Goal: Information Seeking & Learning: Learn about a topic

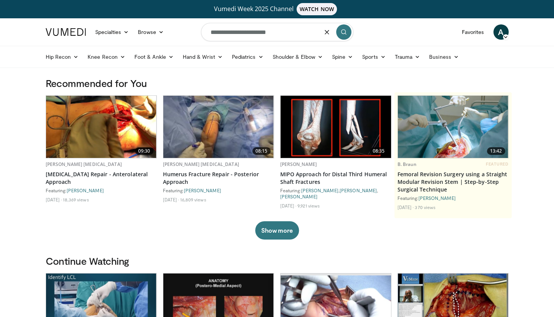
type input "**********"
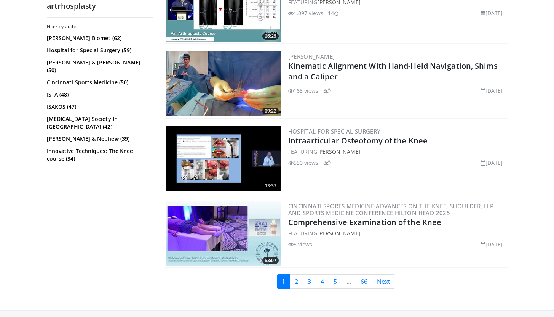
scroll to position [1898, 0]
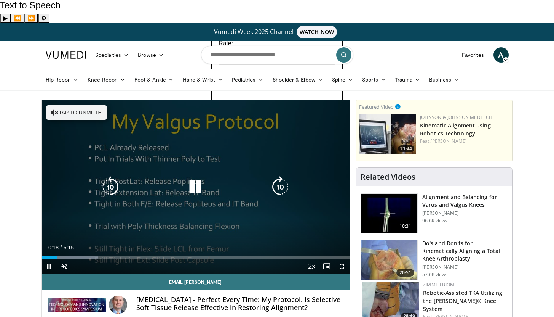
click at [86, 105] on button "Tap to unmute" at bounding box center [76, 112] width 61 height 15
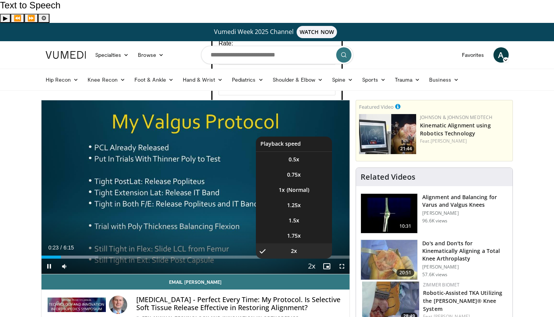
click at [315, 259] on span "Video Player" at bounding box center [311, 266] width 11 height 15
click at [302, 213] on li "1.5x" at bounding box center [294, 220] width 76 height 15
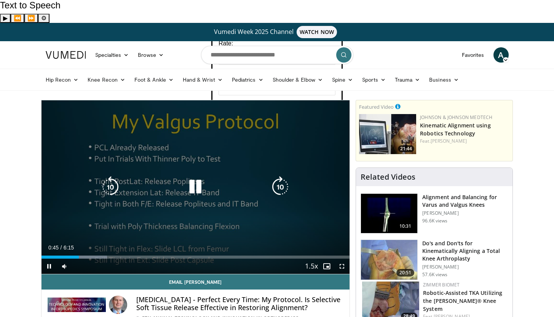
click at [197, 176] on icon "Video Player" at bounding box center [195, 186] width 21 height 21
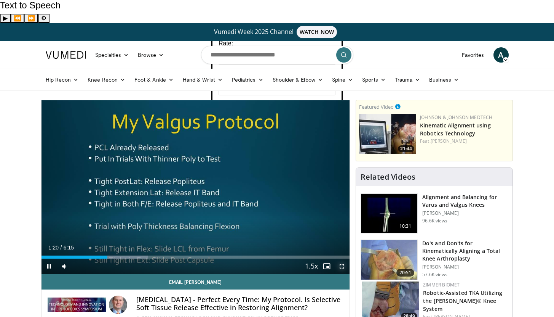
click at [344, 258] on span "Video Player" at bounding box center [341, 265] width 15 height 15
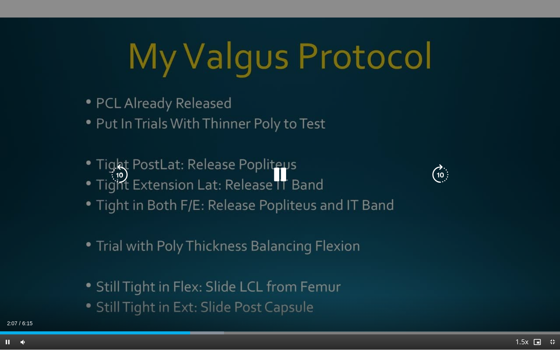
click at [532, 184] on div "10 seconds Tap to unmute" at bounding box center [280, 175] width 560 height 350
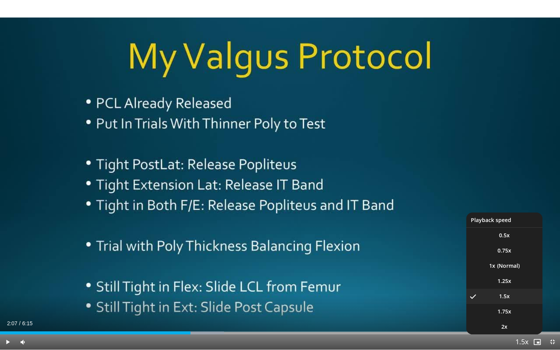
click at [525, 316] on span "Video Player" at bounding box center [522, 342] width 11 height 15
click at [514, 270] on li "1x" at bounding box center [504, 265] width 76 height 15
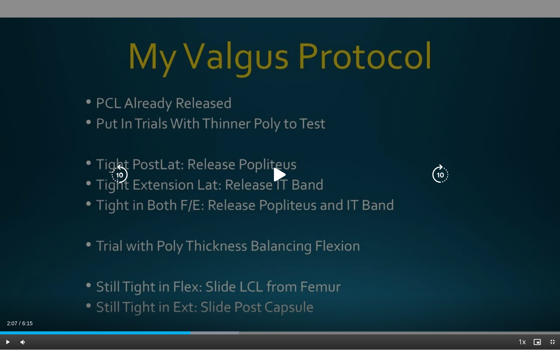
click at [509, 237] on div "10 seconds Tap to unmute" at bounding box center [280, 175] width 560 height 350
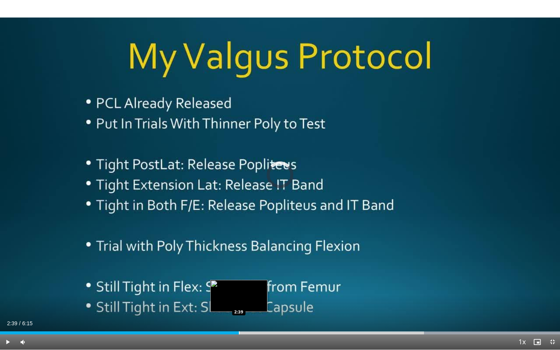
click at [239, 316] on div "Progress Bar" at bounding box center [239, 332] width 1 height 3
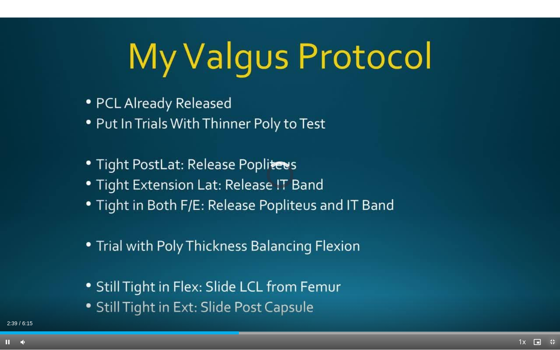
click at [549, 316] on span "Video Player" at bounding box center [552, 341] width 15 height 15
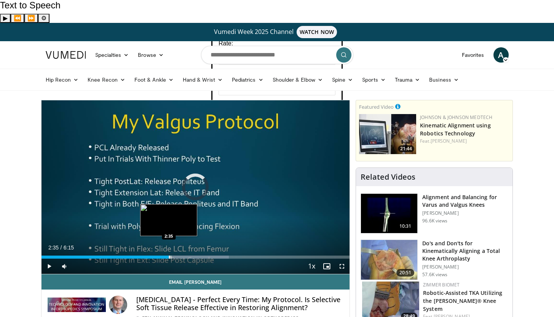
click at [169, 255] on div "Progress Bar" at bounding box center [169, 256] width 1 height 3
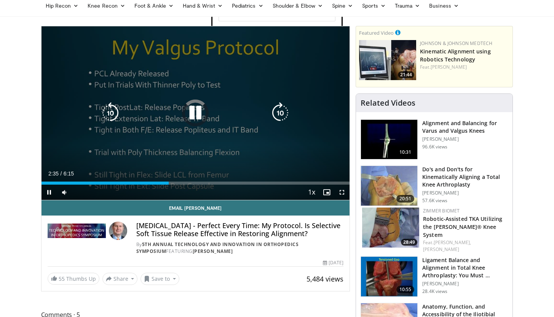
scroll to position [75, 0]
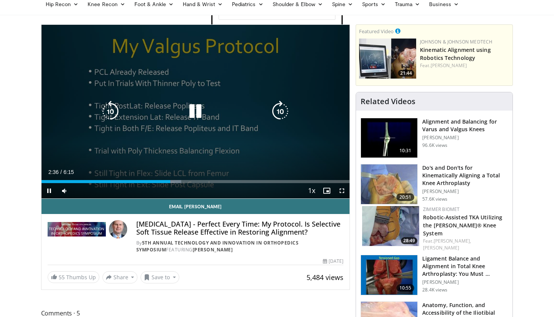
click at [304, 113] on div "10 seconds Tap to unmute" at bounding box center [196, 111] width 309 height 173
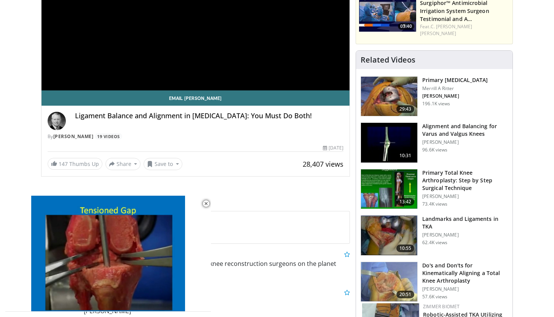
scroll to position [187, 0]
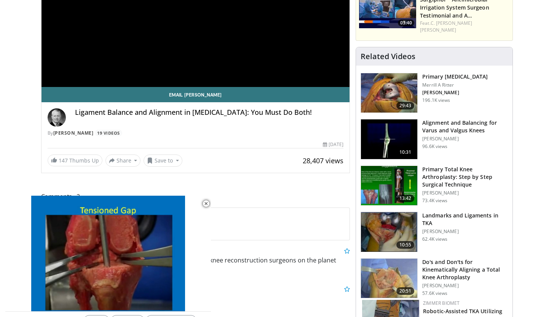
click at [338, 108] on div "Ligament Balance and Alignment in Total Knee Arthroplasty: You Must Do Both!" at bounding box center [209, 117] width 269 height 18
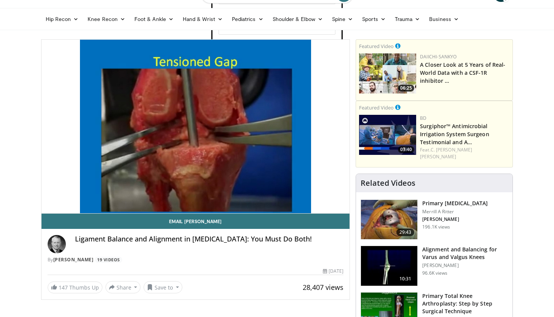
scroll to position [45, 0]
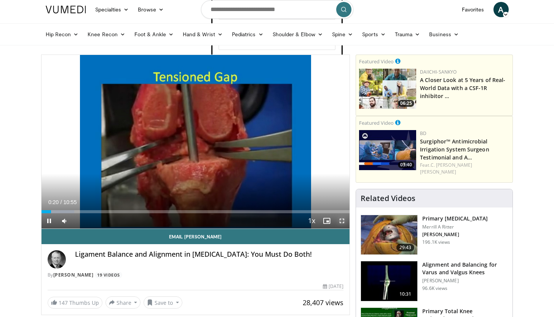
click at [338, 213] on span "Video Player" at bounding box center [341, 220] width 15 height 15
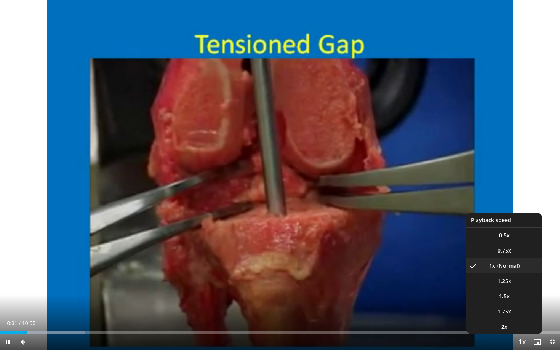
click at [522, 316] on span "Video Player" at bounding box center [522, 342] width 11 height 15
click at [510, 298] on li "1.5x" at bounding box center [504, 296] width 76 height 15
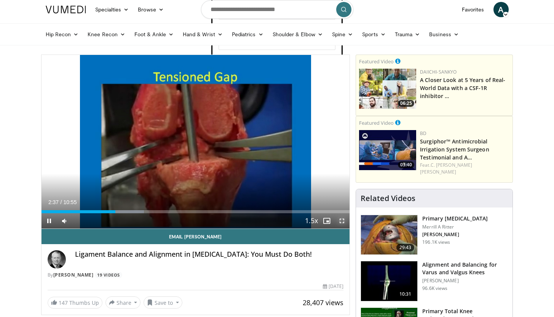
click at [342, 213] on span "Video Player" at bounding box center [341, 220] width 15 height 15
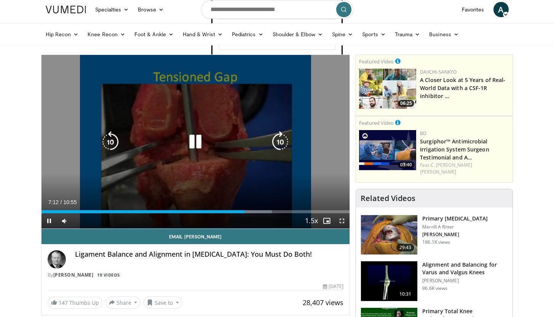
click at [318, 89] on div "10 seconds Tap to unmute" at bounding box center [196, 141] width 309 height 173
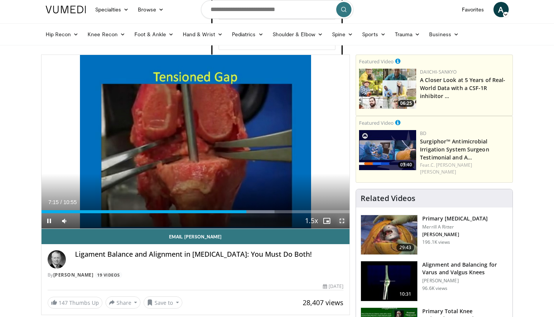
click at [342, 213] on span "Video Player" at bounding box center [341, 220] width 15 height 15
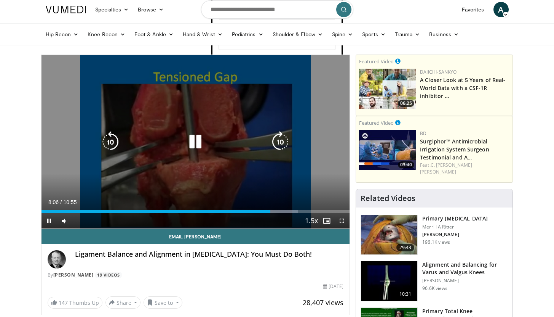
click at [318, 140] on div "10 seconds Tap to unmute" at bounding box center [196, 141] width 309 height 173
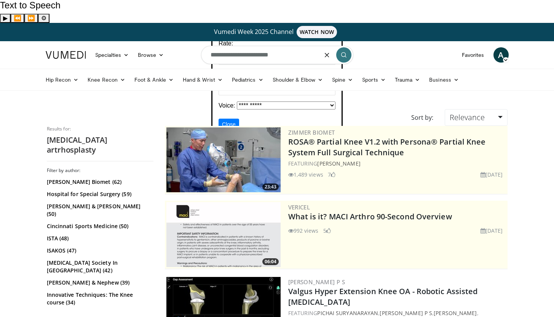
click at [262, 46] on input "**********" at bounding box center [277, 55] width 152 height 18
type input "**********"
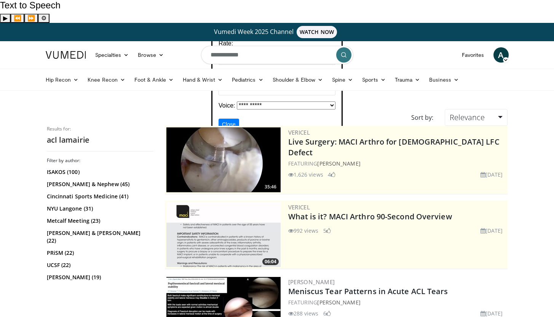
click at [242, 46] on input "**********" at bounding box center [277, 55] width 152 height 18
type input "**********"
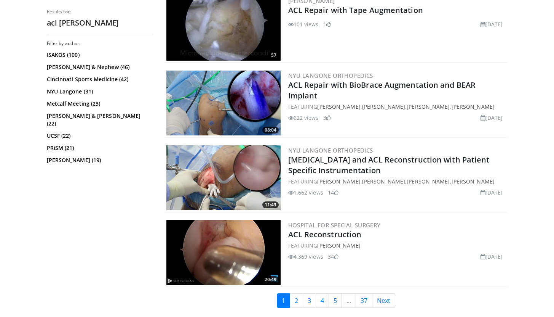
scroll to position [1849, 0]
click at [218, 250] on img at bounding box center [223, 251] width 114 height 65
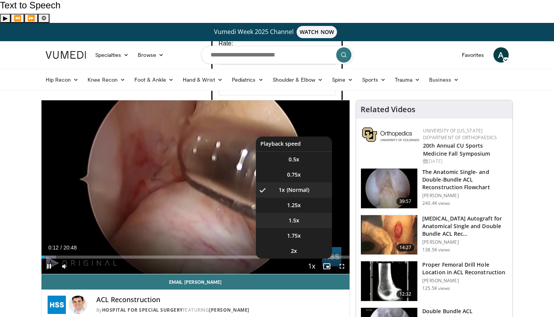
click at [298, 216] on span "1.5x" at bounding box center [294, 220] width 11 height 8
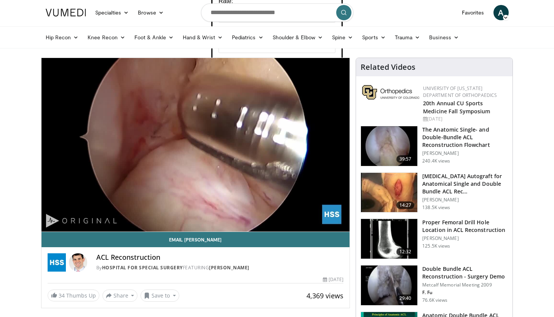
scroll to position [41, 0]
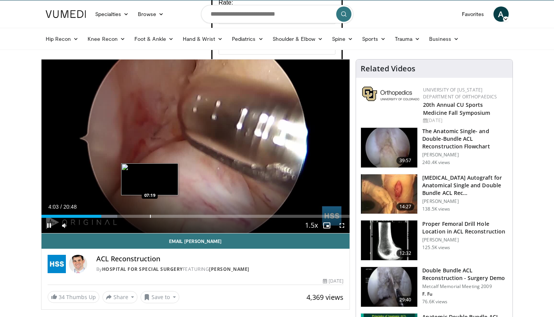
click at [150, 214] on div "Progress Bar" at bounding box center [150, 215] width 1 height 3
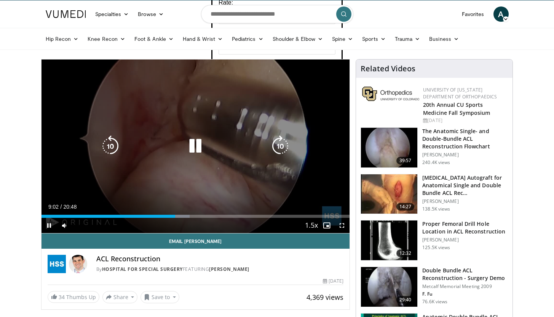
click at [193, 135] on icon "Video Player" at bounding box center [195, 145] width 21 height 21
